Goal: Contribute content

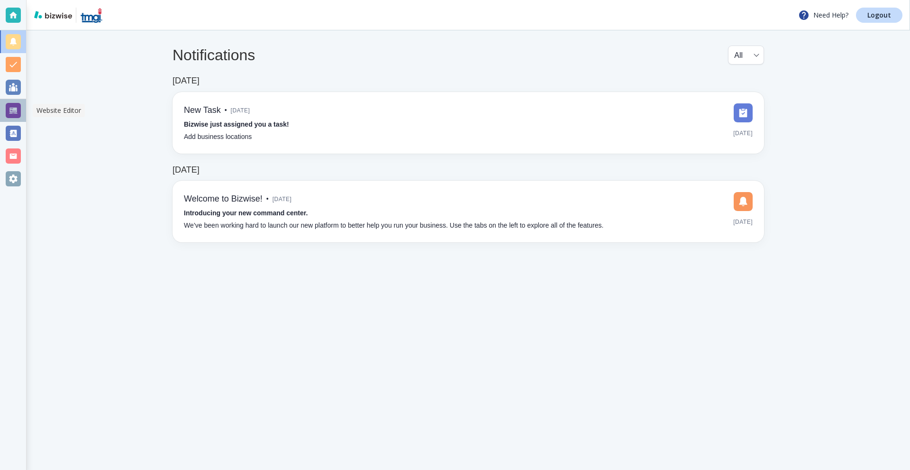
click at [11, 110] on div at bounding box center [13, 110] width 15 height 15
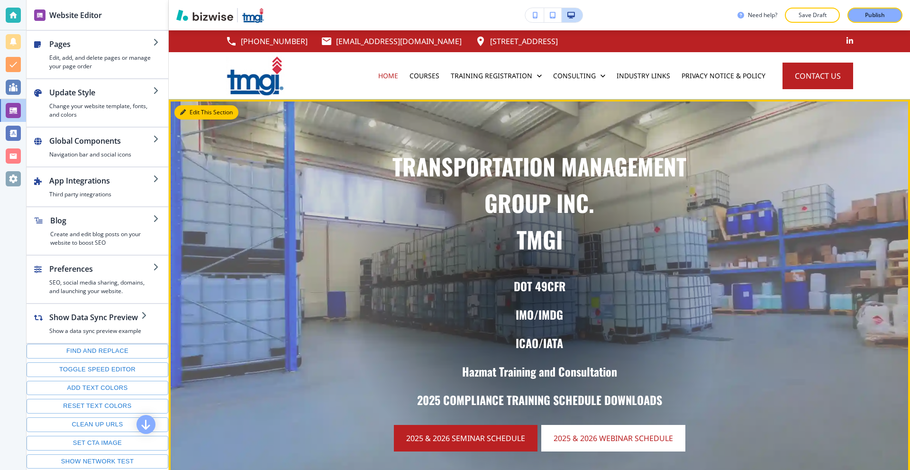
click at [184, 114] on icon "button" at bounding box center [183, 113] width 6 height 6
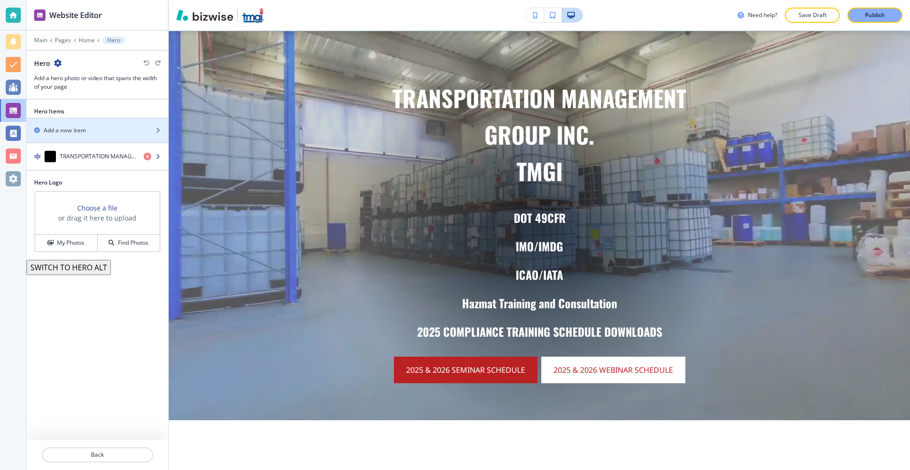
scroll to position [69, 0]
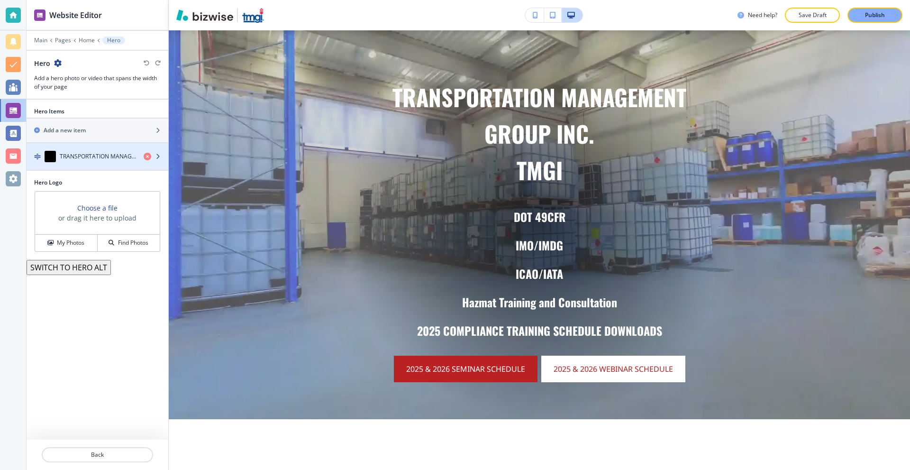
click at [84, 159] on h4 "TRANSPORTATION MANAGEMENTGROUP INC.TMGI" at bounding box center [98, 156] width 76 height 9
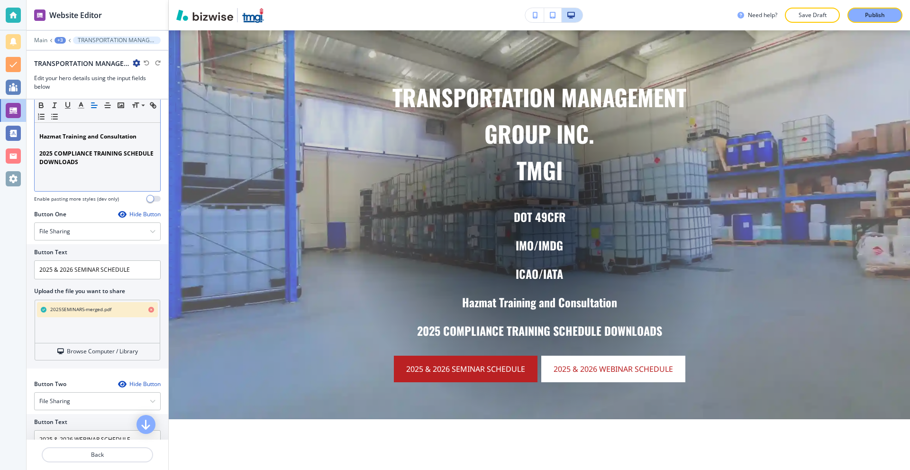
scroll to position [379, 0]
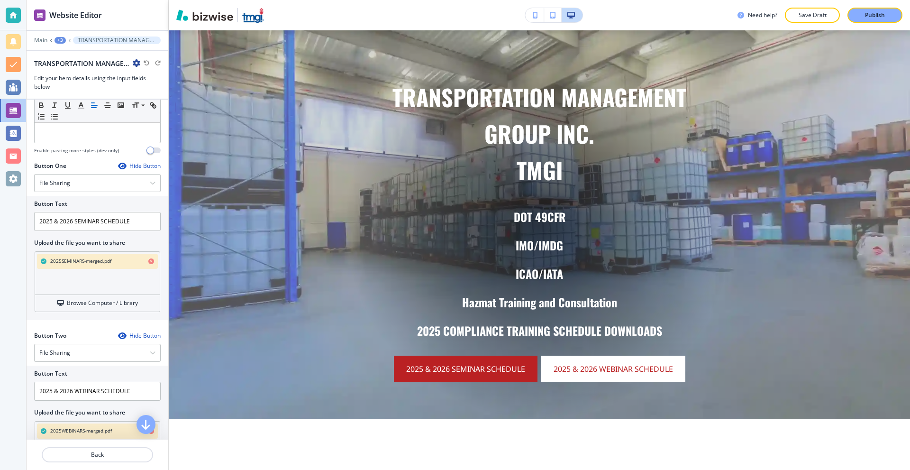
click at [148, 260] on icon "button" at bounding box center [151, 261] width 6 height 6
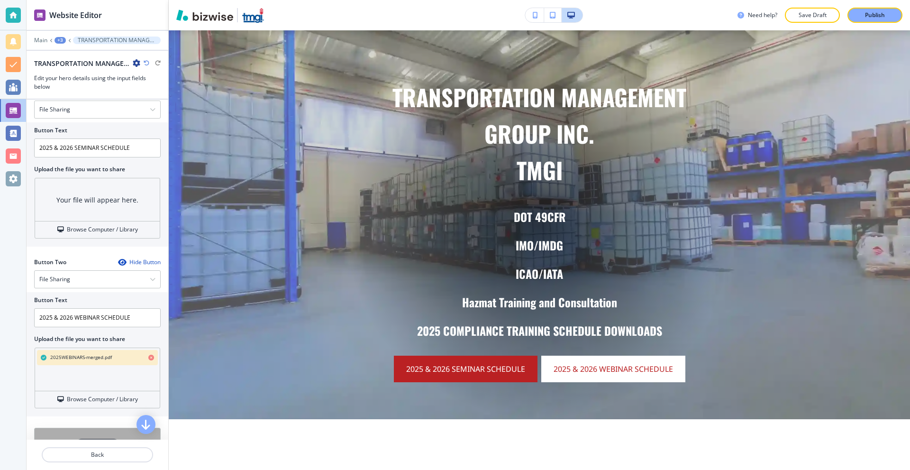
scroll to position [474, 0]
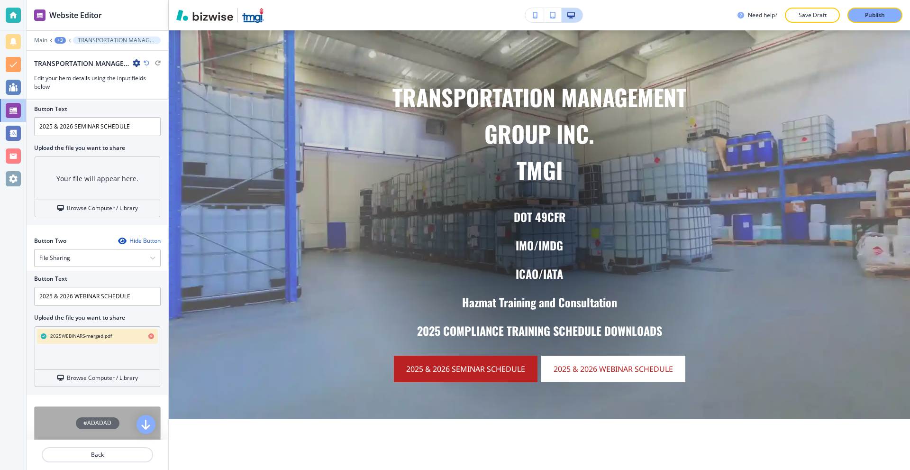
click at [148, 335] on icon "button" at bounding box center [151, 336] width 6 height 6
click at [101, 204] on h4 "Browse Computer / Library" at bounding box center [102, 208] width 71 height 9
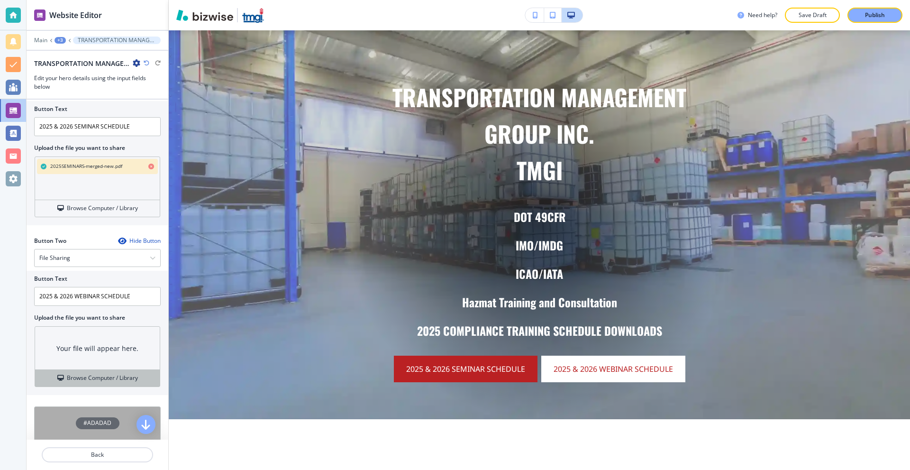
click at [122, 377] on h4 "Browse Computer / Library" at bounding box center [102, 378] width 71 height 9
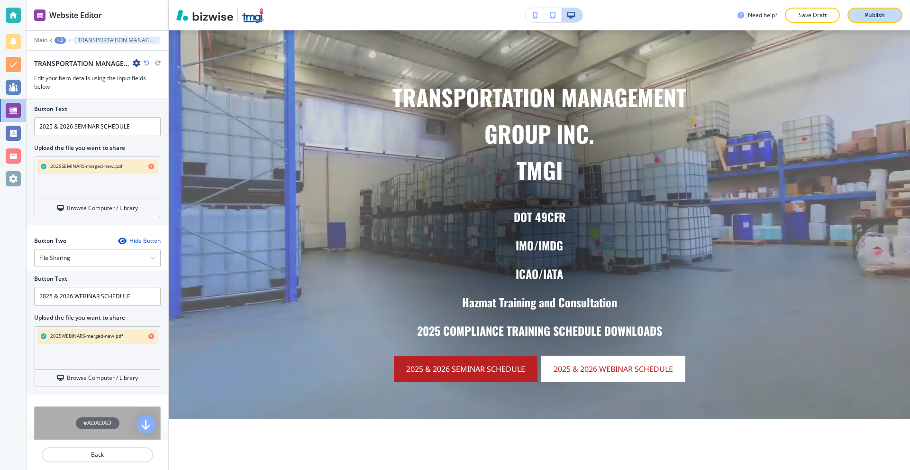
click at [863, 16] on div "Publish" at bounding box center [875, 15] width 30 height 9
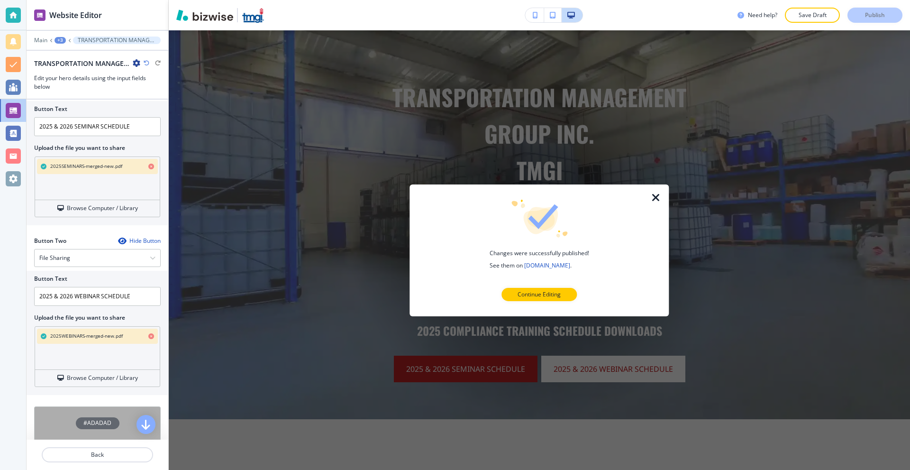
click at [657, 197] on icon "button" at bounding box center [656, 197] width 11 height 11
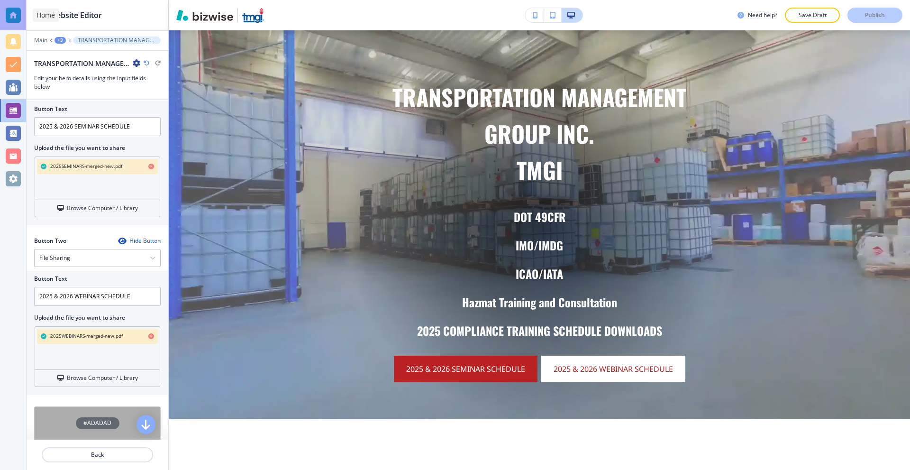
click at [16, 10] on div at bounding box center [13, 15] width 15 height 15
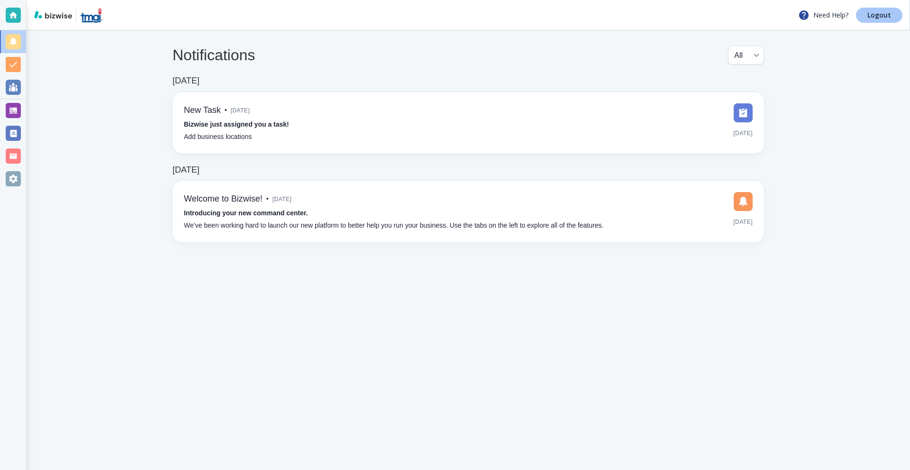
click at [864, 13] on link "Logout" at bounding box center [879, 15] width 46 height 15
